Goal: Find specific page/section: Find specific page/section

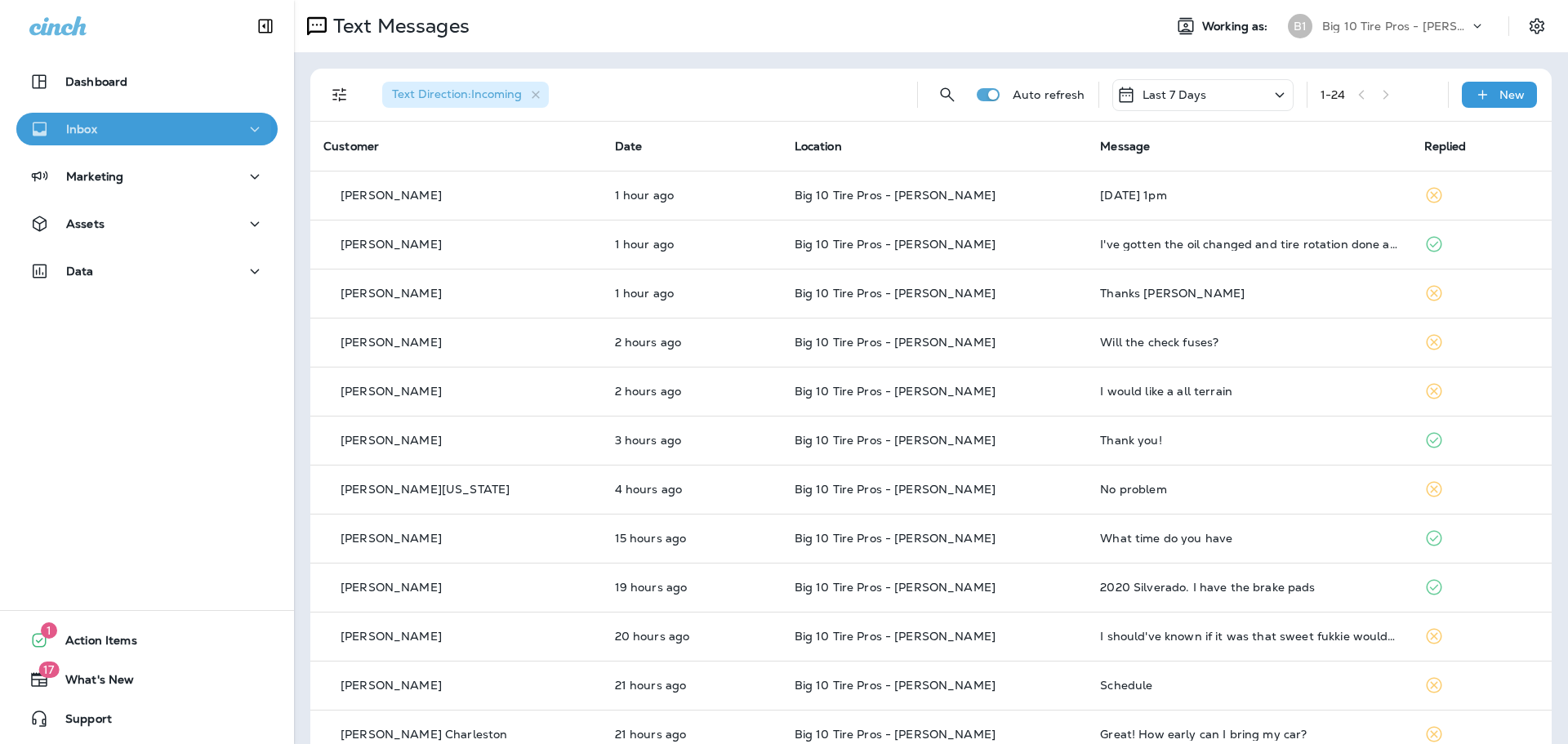
click at [130, 128] on div "Inbox" at bounding box center [147, 130] width 235 height 20
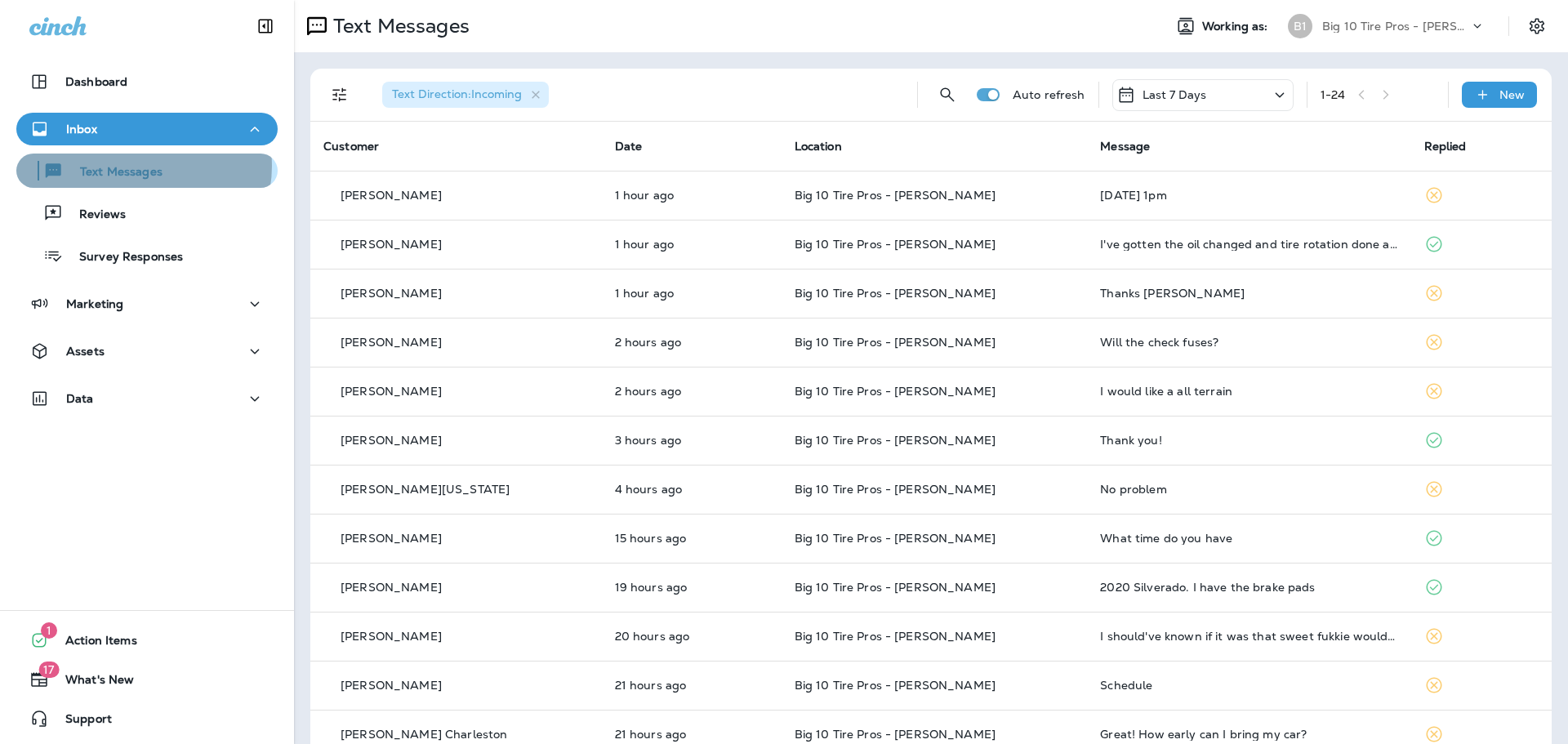
click at [142, 166] on p "Text Messages" at bounding box center [113, 173] width 99 height 15
click at [145, 168] on p "Text Messages" at bounding box center [113, 173] width 99 height 15
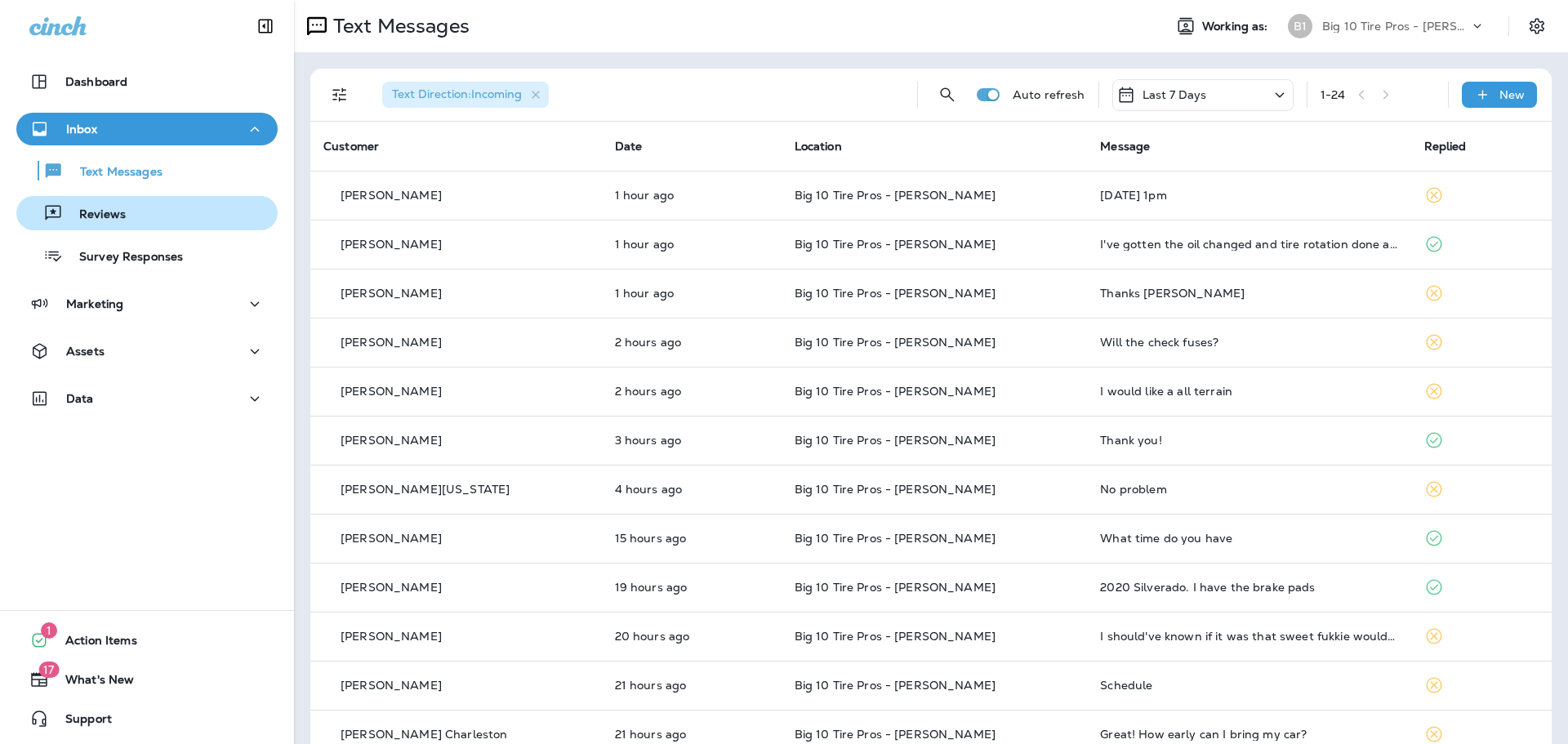
click at [121, 217] on p "Reviews" at bounding box center [94, 215] width 63 height 15
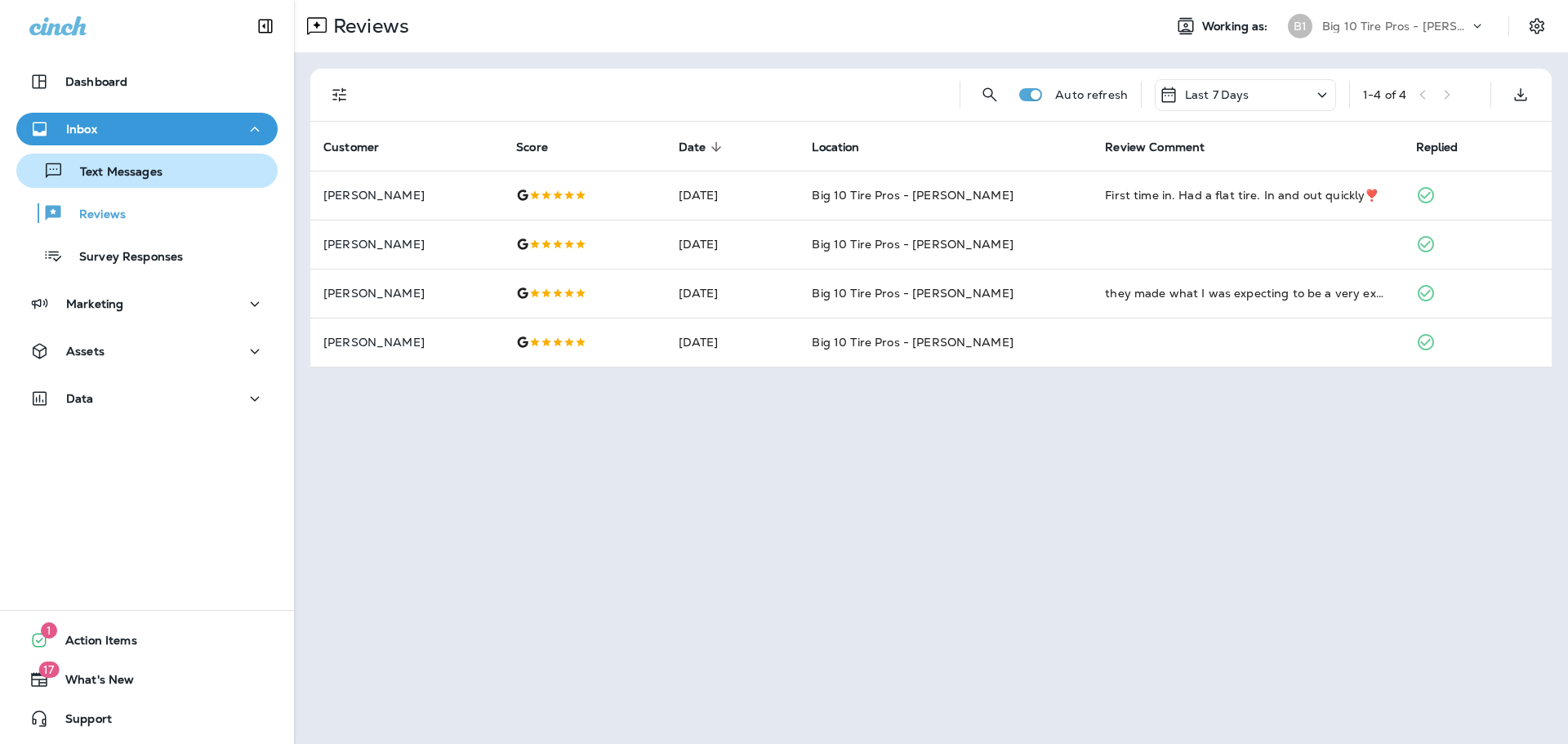
click at [140, 172] on p "Text Messages" at bounding box center [113, 173] width 99 height 15
